Goal: Find specific page/section

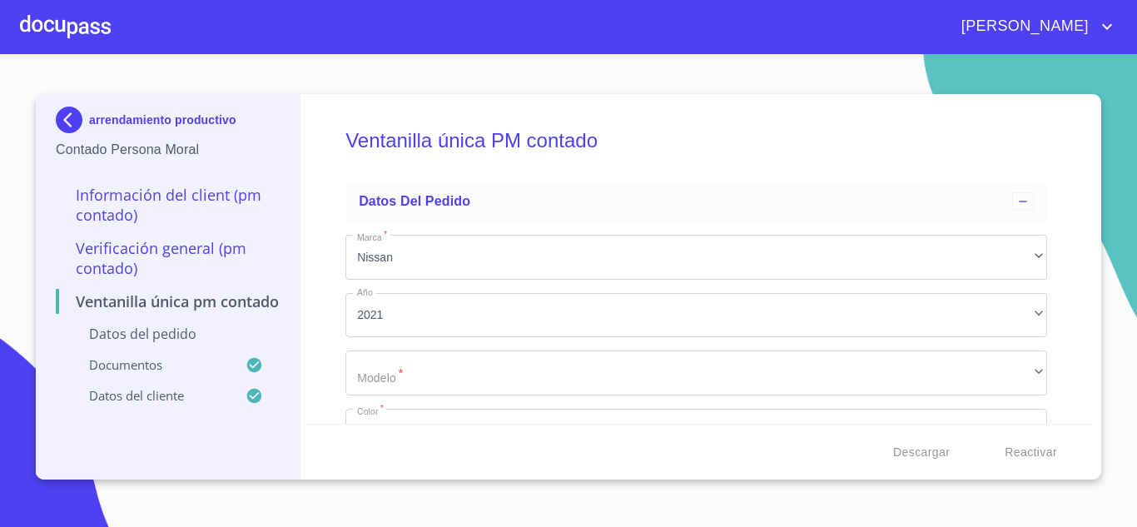
scroll to position [4485, 0]
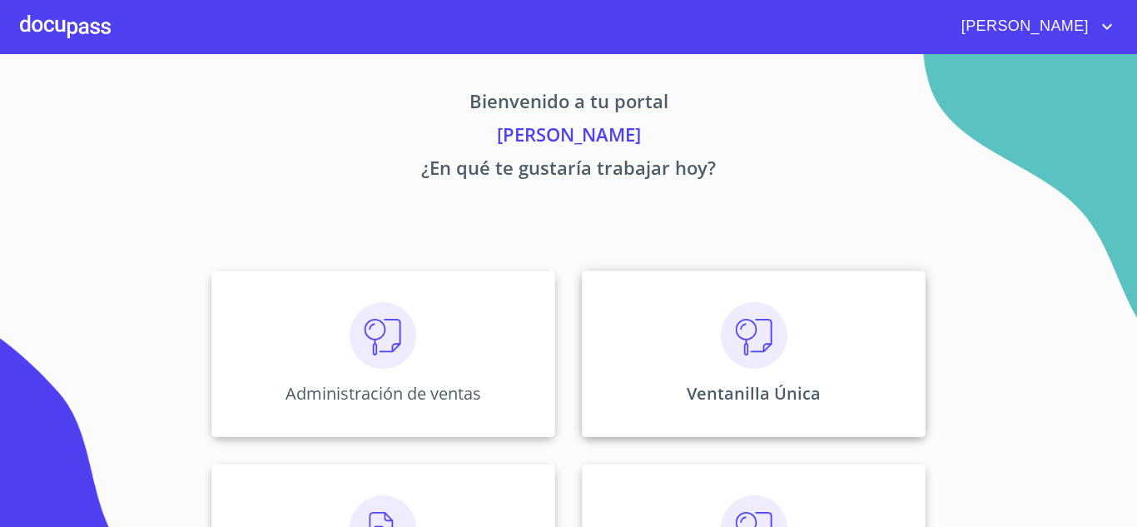
click at [686, 398] on p "Ventanilla Única" at bounding box center [753, 393] width 134 height 22
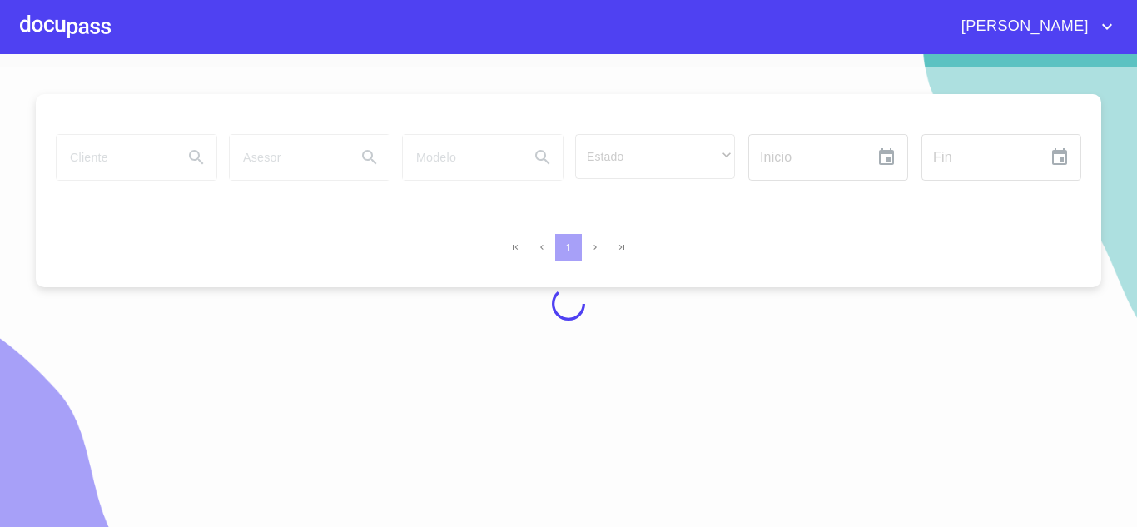
click at [131, 156] on div at bounding box center [568, 303] width 1137 height 473
click at [117, 156] on div at bounding box center [568, 303] width 1137 height 473
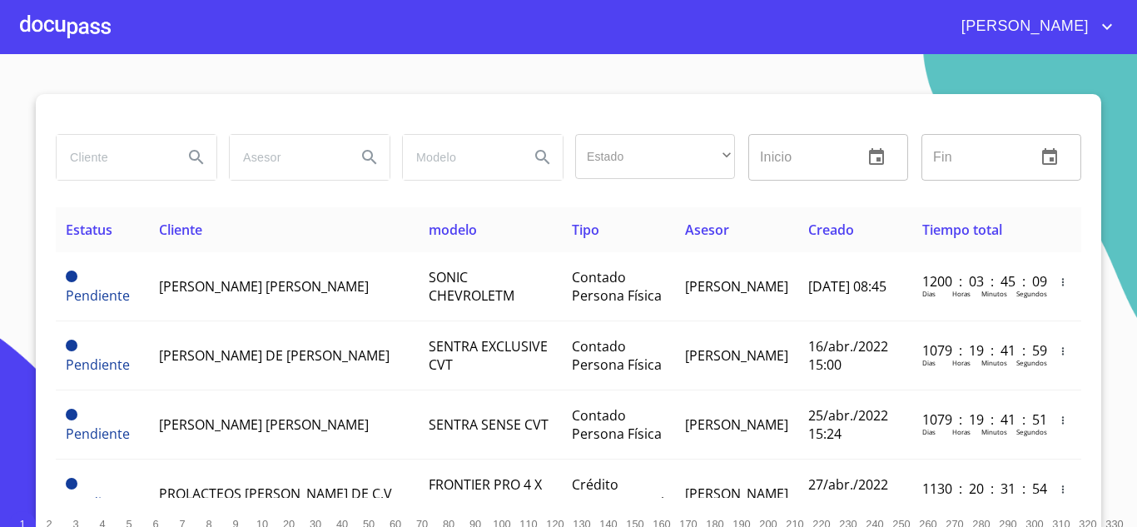
click at [107, 159] on input "search" at bounding box center [113, 157] width 113 height 45
type input "megamotriz"
